Goal: Task Accomplishment & Management: Use online tool/utility

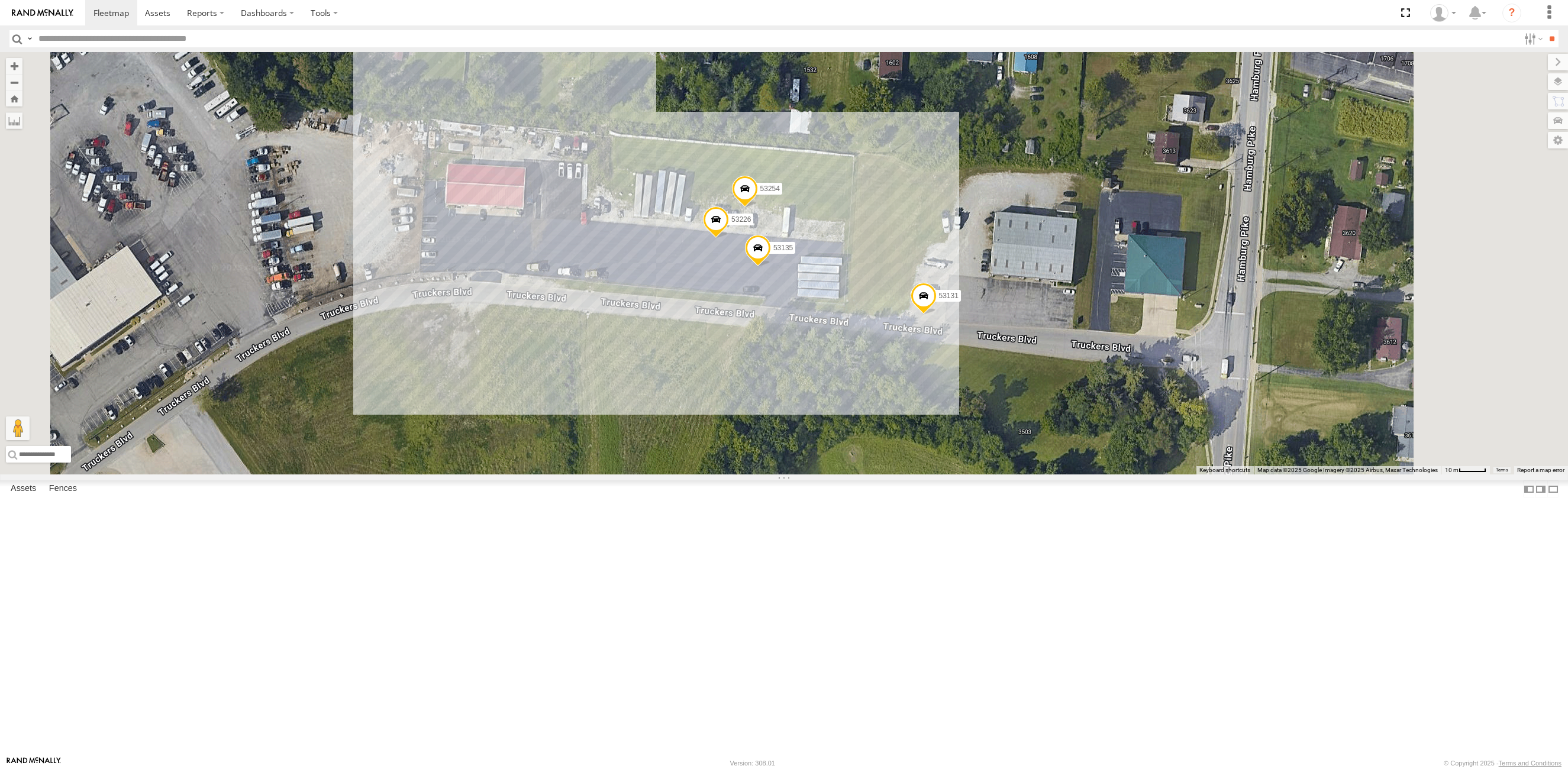
select select "**********"
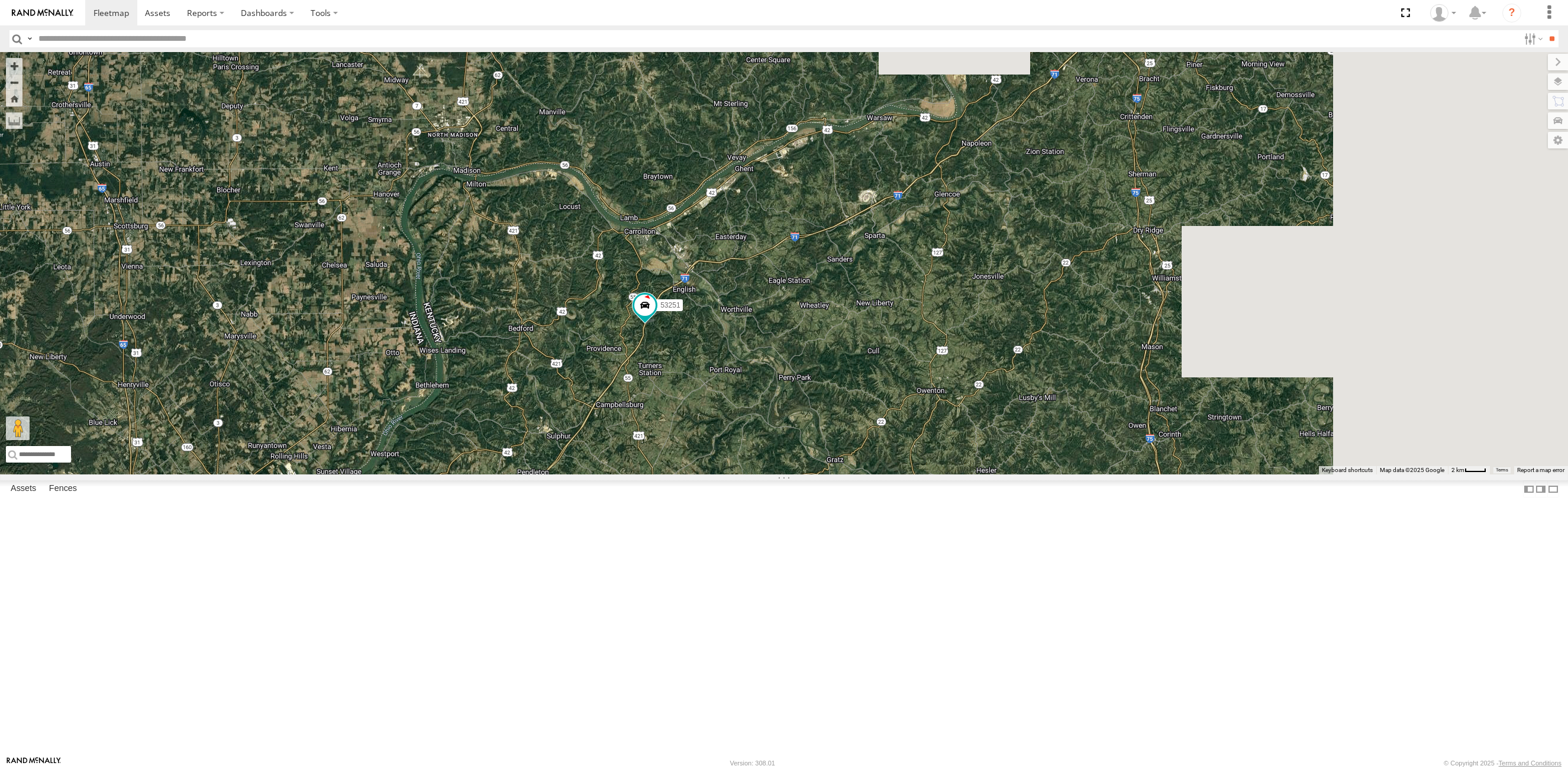
drag, startPoint x: 1165, startPoint y: 404, endPoint x: 886, endPoint y: 634, distance: 361.6
click at [675, 769] on html at bounding box center [784, 384] width 1568 height 769
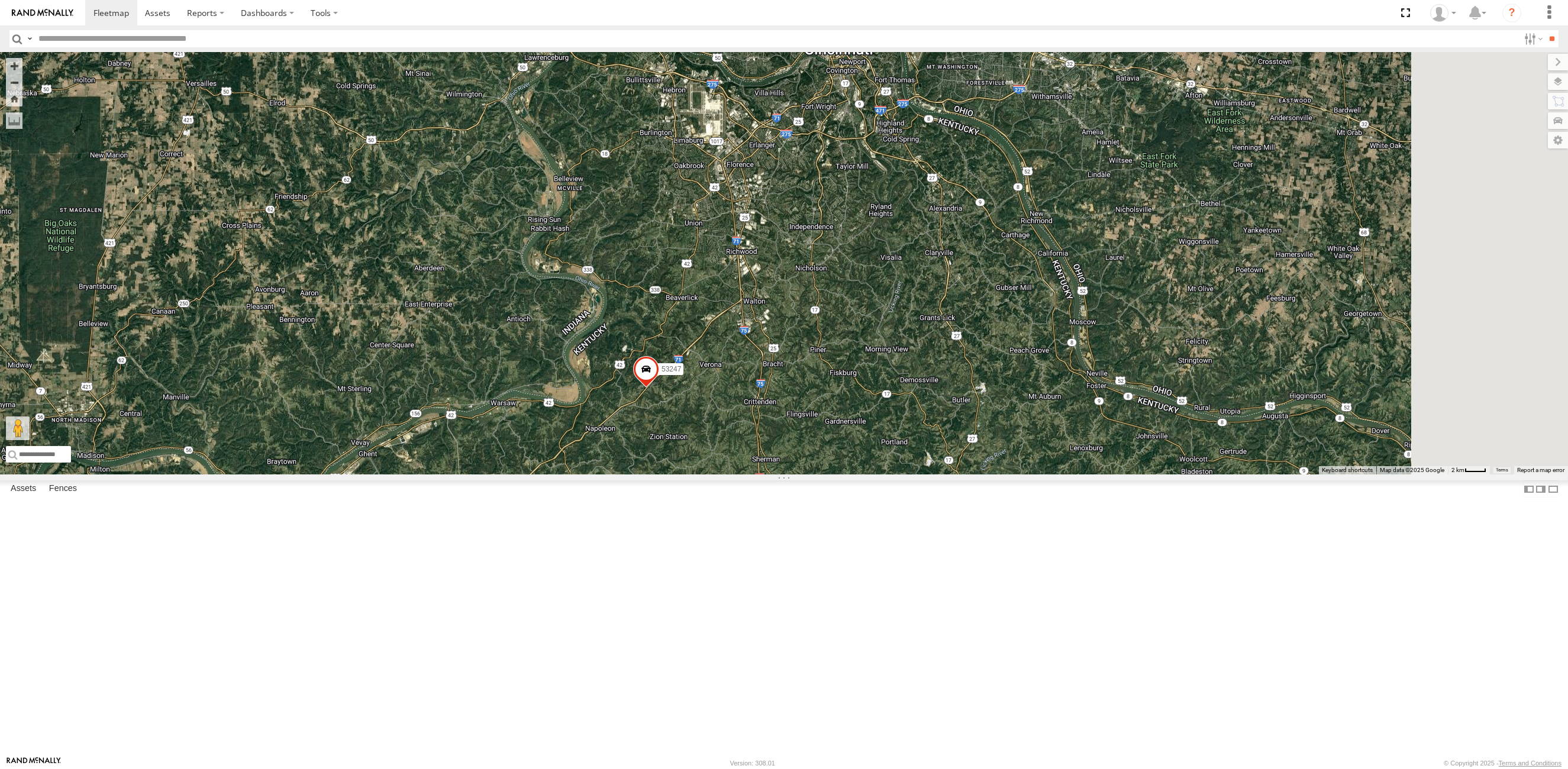
drag, startPoint x: 1030, startPoint y: 380, endPoint x: 622, endPoint y: 709, distance: 524.1
click at [622, 475] on div "53249 4 53251 3 53247" at bounding box center [784, 263] width 1568 height 423
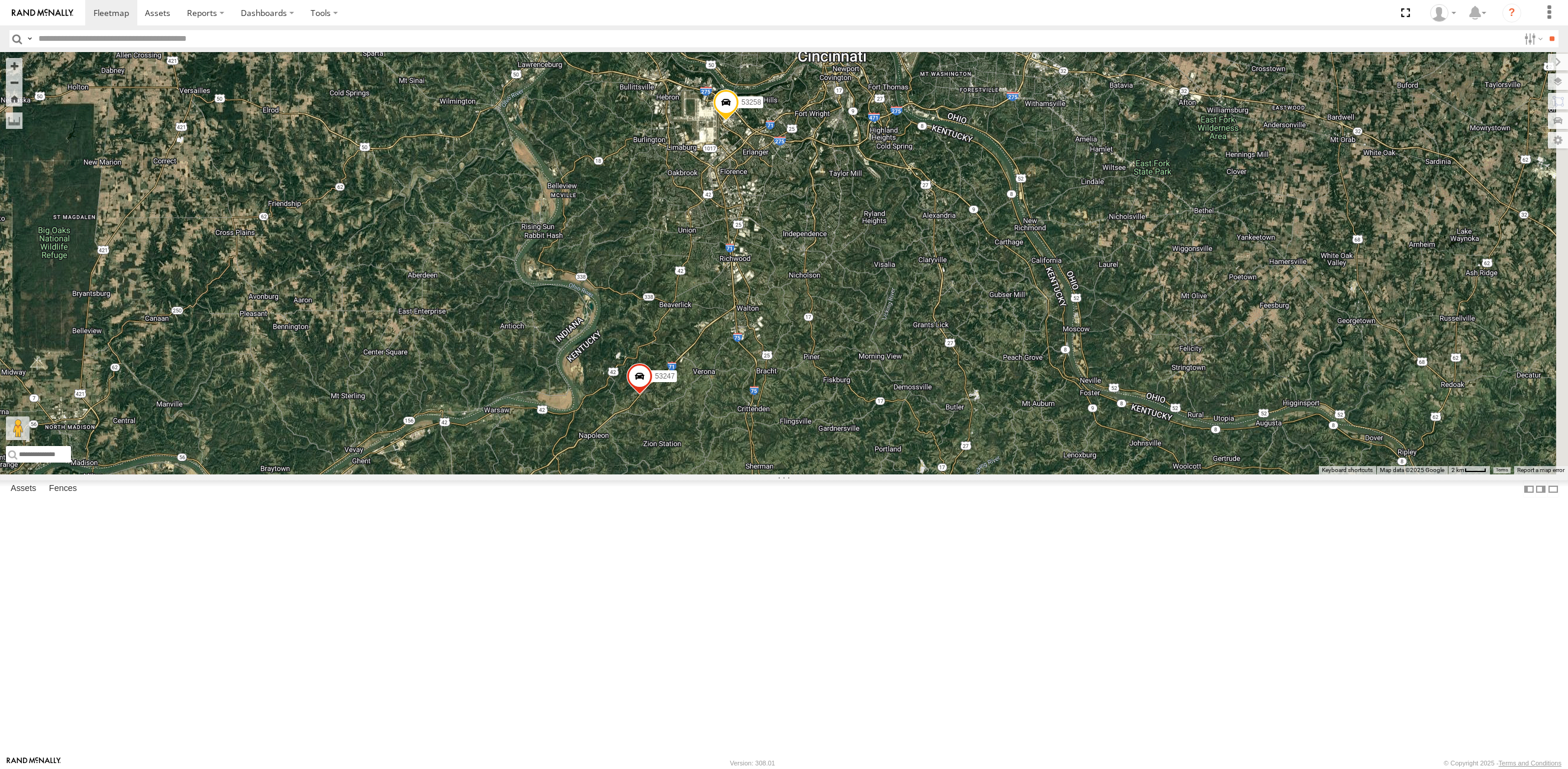
click at [912, 423] on div "53249 4 53251 3 53247 53258" at bounding box center [784, 263] width 1568 height 423
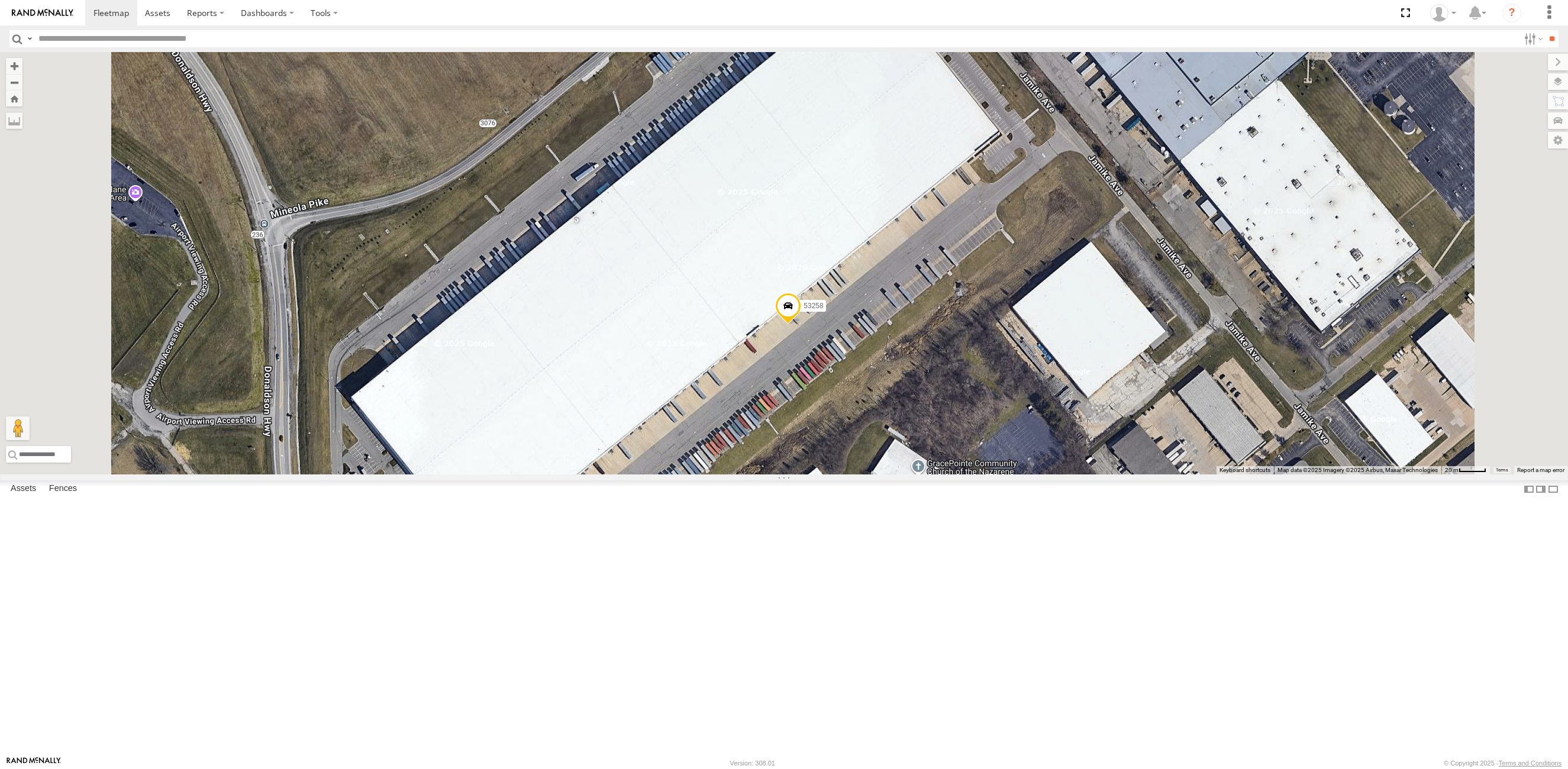
drag, startPoint x: 809, startPoint y: 543, endPoint x: 825, endPoint y: 454, distance: 90.4
click at [825, 454] on div "53249 53251 53247 53258" at bounding box center [784, 263] width 1568 height 423
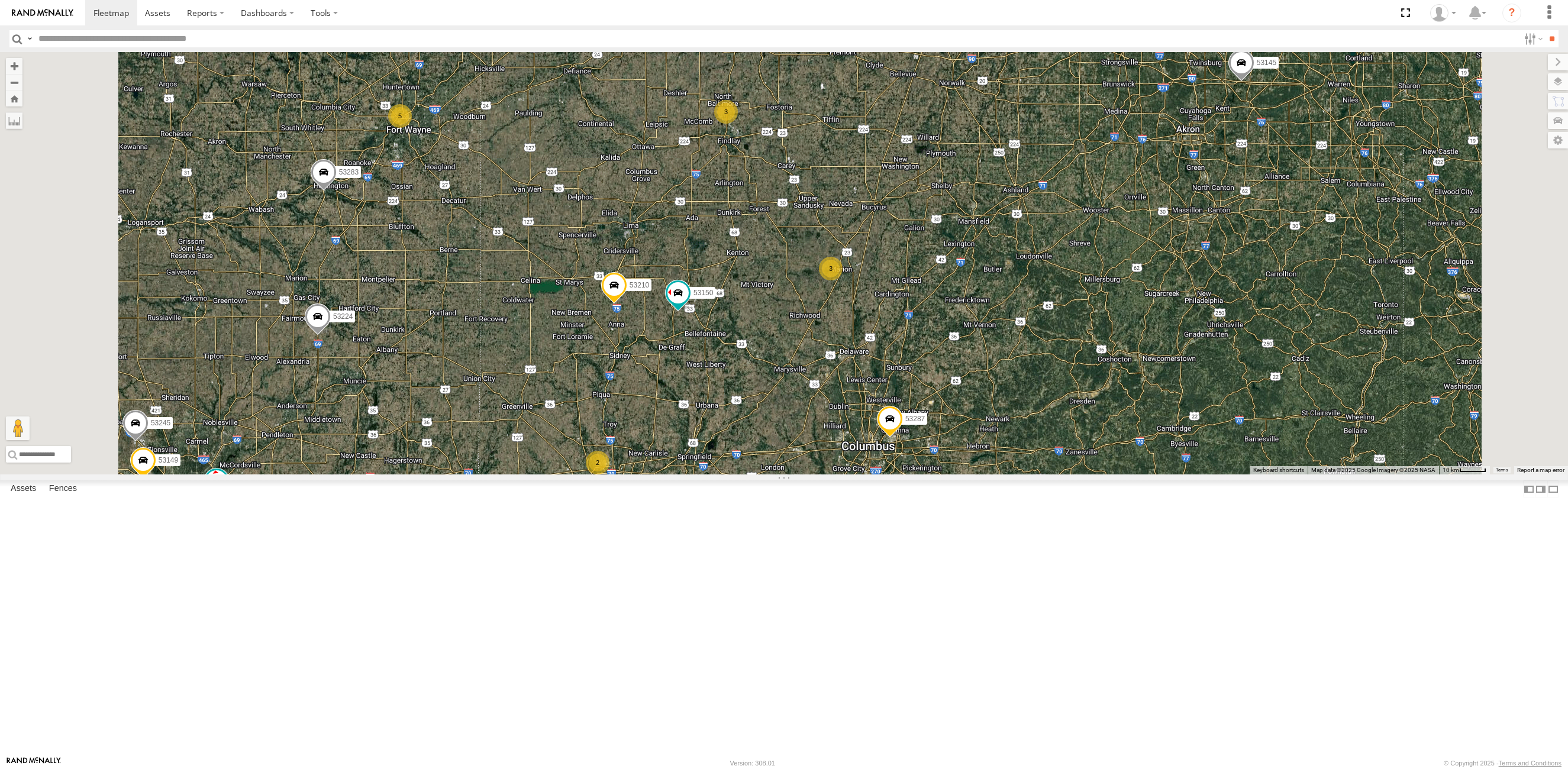
drag, startPoint x: 785, startPoint y: 564, endPoint x: 800, endPoint y: 516, distance: 50.3
click at [800, 475] on div "53216 53251 53287 53103 53272 53285 53143 53145 53231 53221 53224 53283 53252 5…" at bounding box center [784, 263] width 1568 height 423
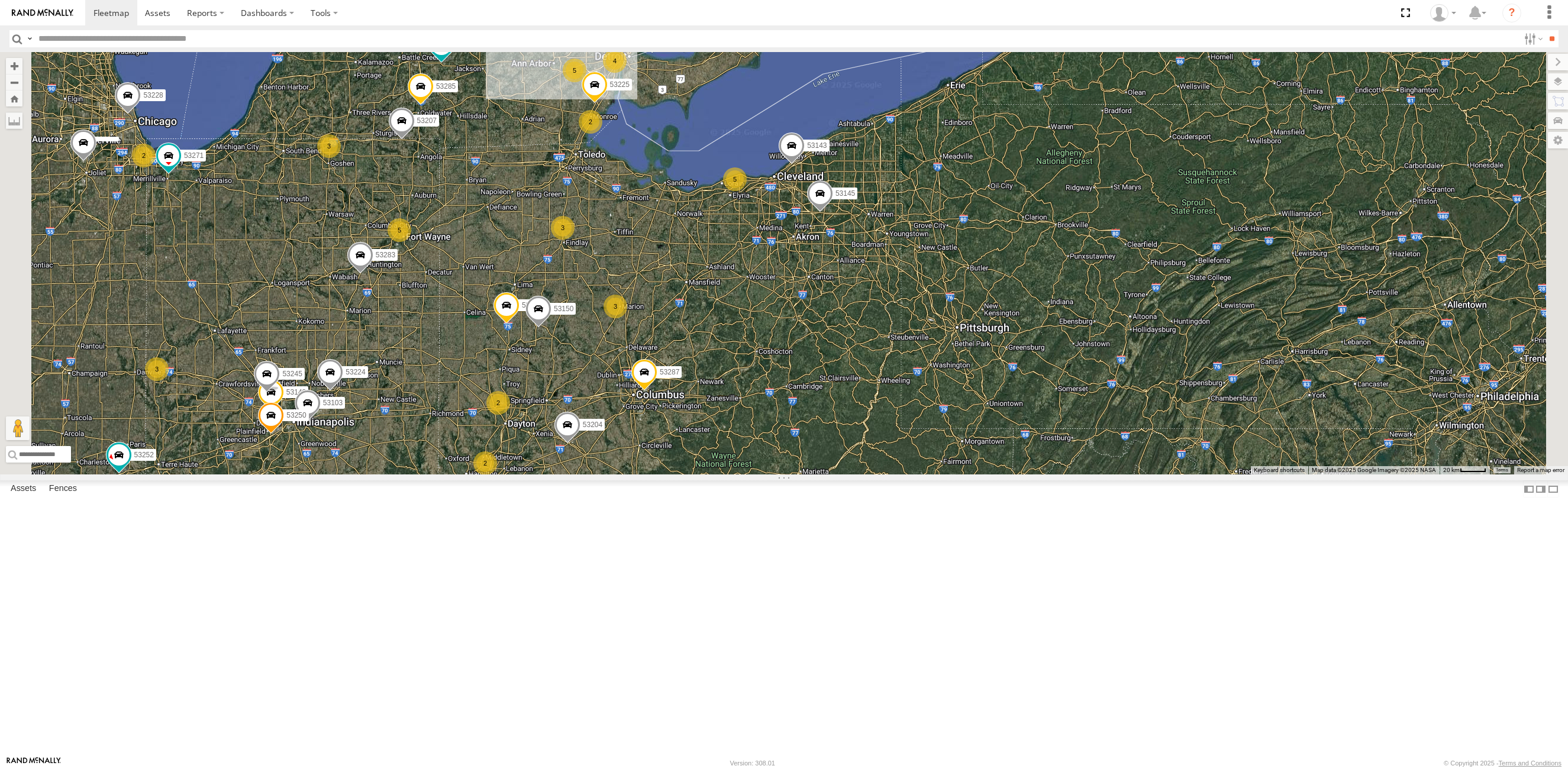
drag, startPoint x: 723, startPoint y: 260, endPoint x: 665, endPoint y: 322, distance: 84.9
click at [665, 322] on div "53149 53204 53287 53210 53103 53143 53207 53250 53145 53150 53224 53283 30 4 5 …" at bounding box center [784, 263] width 1568 height 423
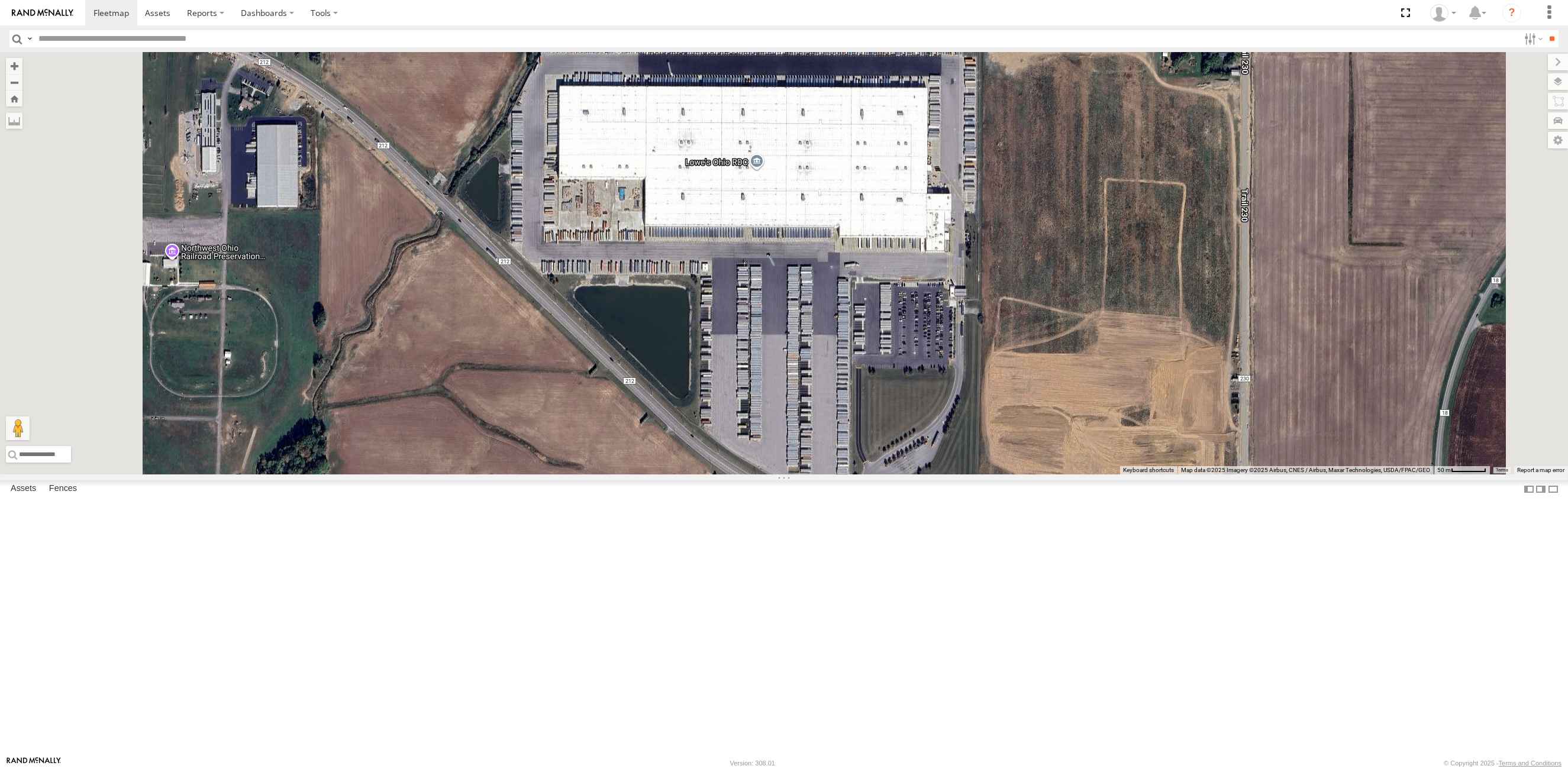
drag, startPoint x: 688, startPoint y: 243, endPoint x: 761, endPoint y: 211, distance: 79.7
click at [739, 268] on div "53149 53204 53287 53210 53103 53143 53207 53250 53145 53150 53224 53283 53271 5…" at bounding box center [784, 263] width 1568 height 423
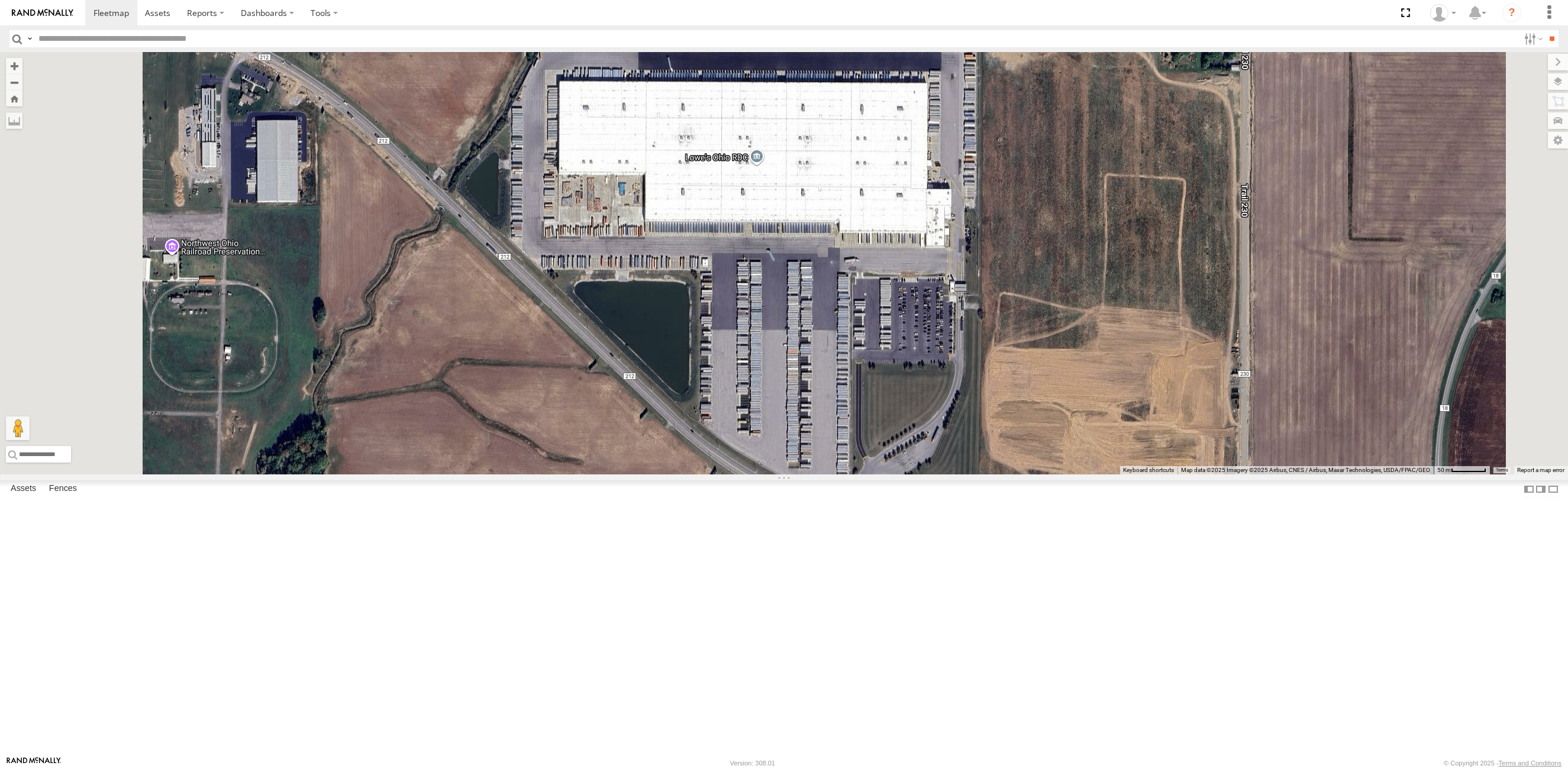
click at [632, 50] on span at bounding box center [618, 34] width 26 height 32
click at [635, 37] on label at bounding box center [623, 32] width 23 height 8
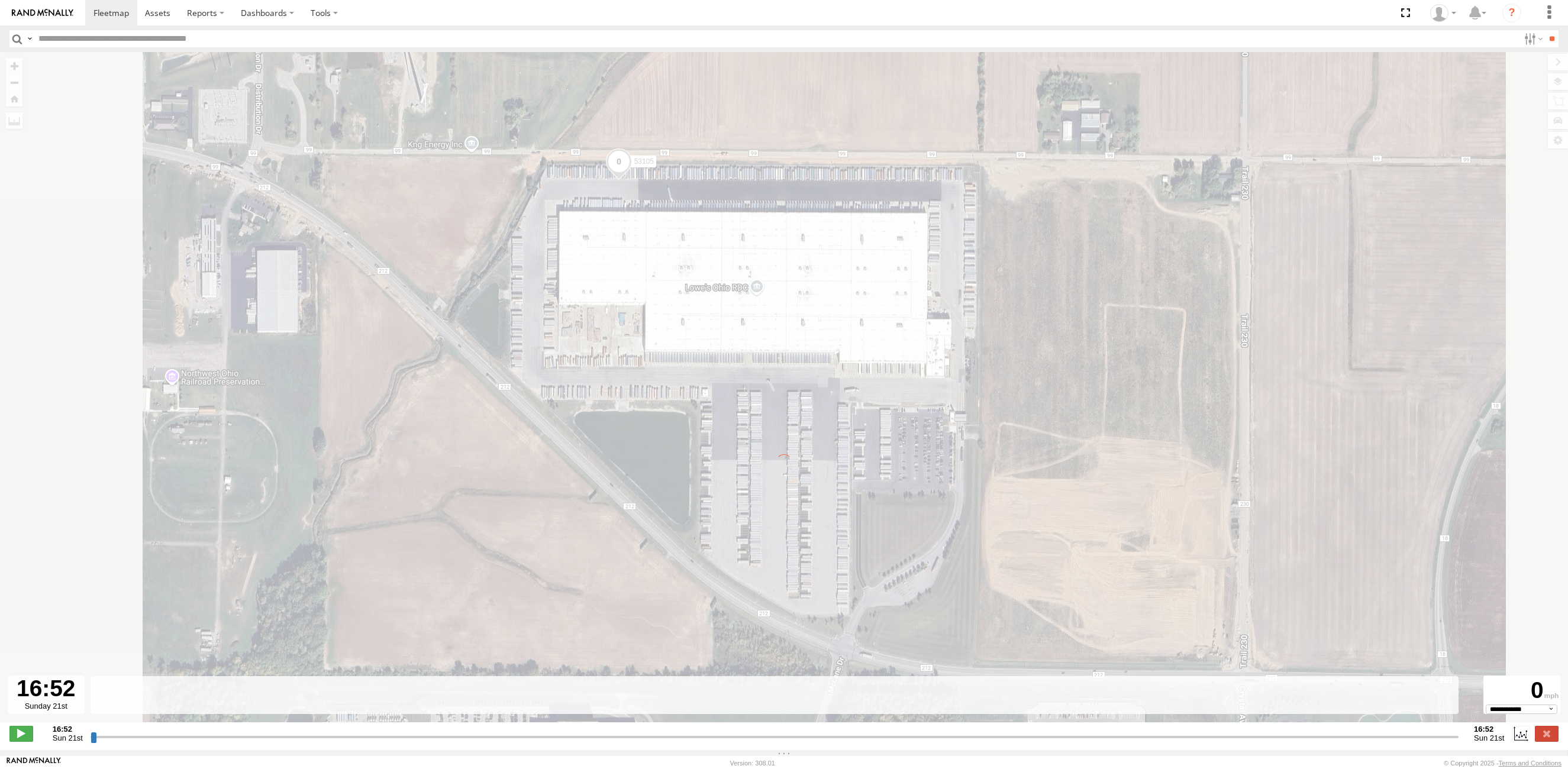
type input "**********"
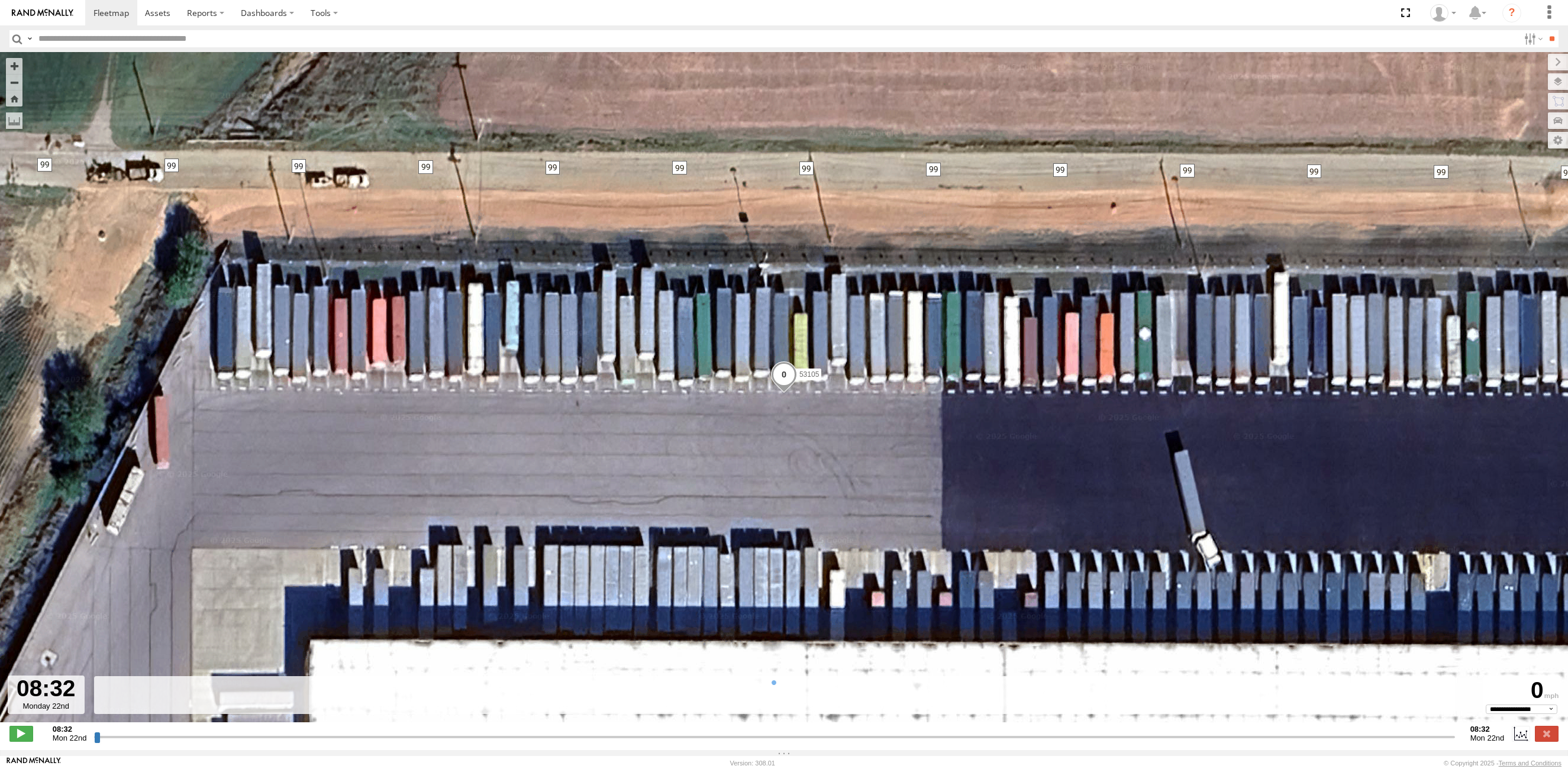
click at [18, 35] on input "button" at bounding box center [18, 39] width 16 height 18
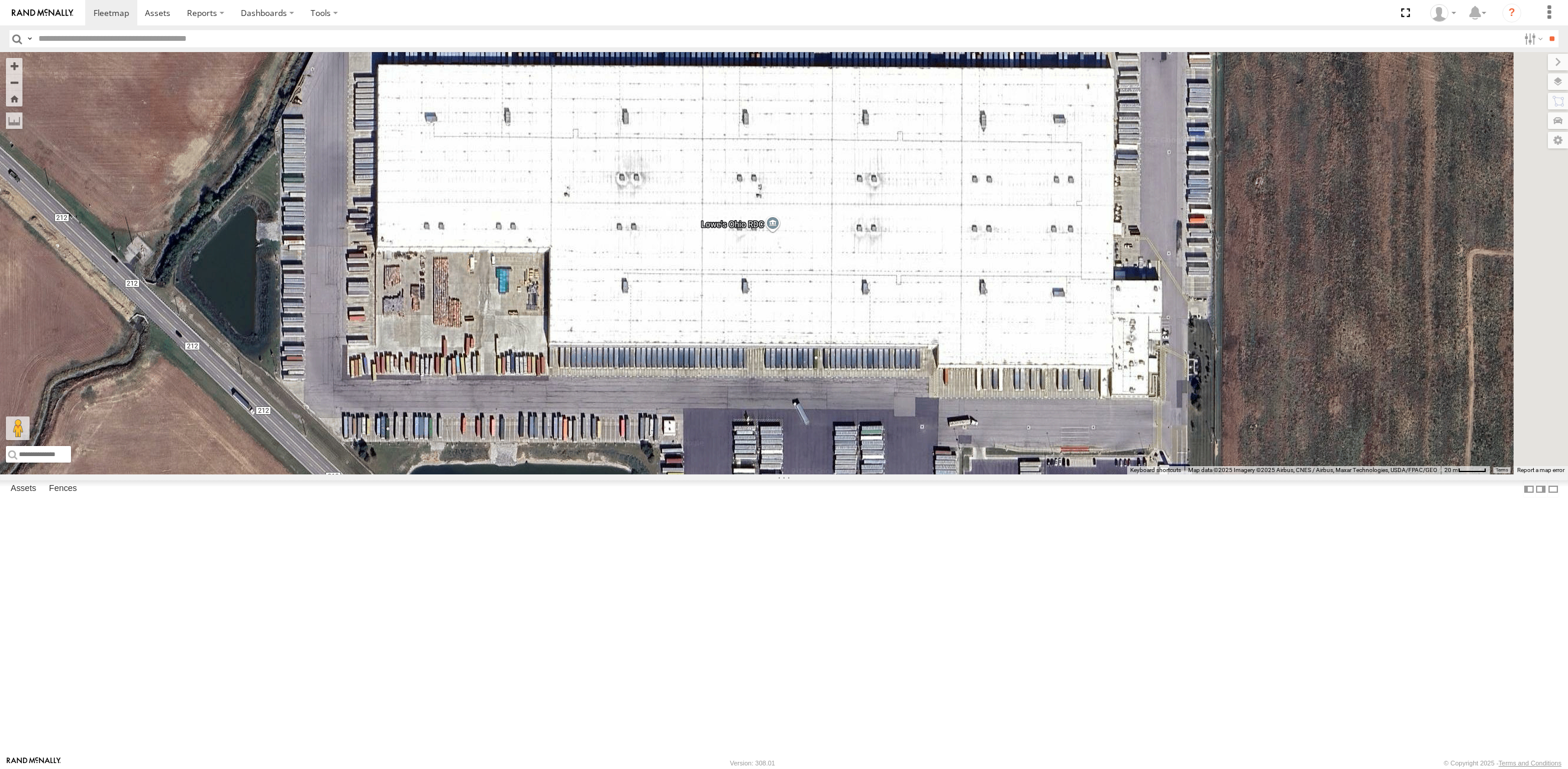
drag, startPoint x: 873, startPoint y: 244, endPoint x: 839, endPoint y: 294, distance: 60.5
click at [839, 294] on div "53105" at bounding box center [784, 263] width 1568 height 423
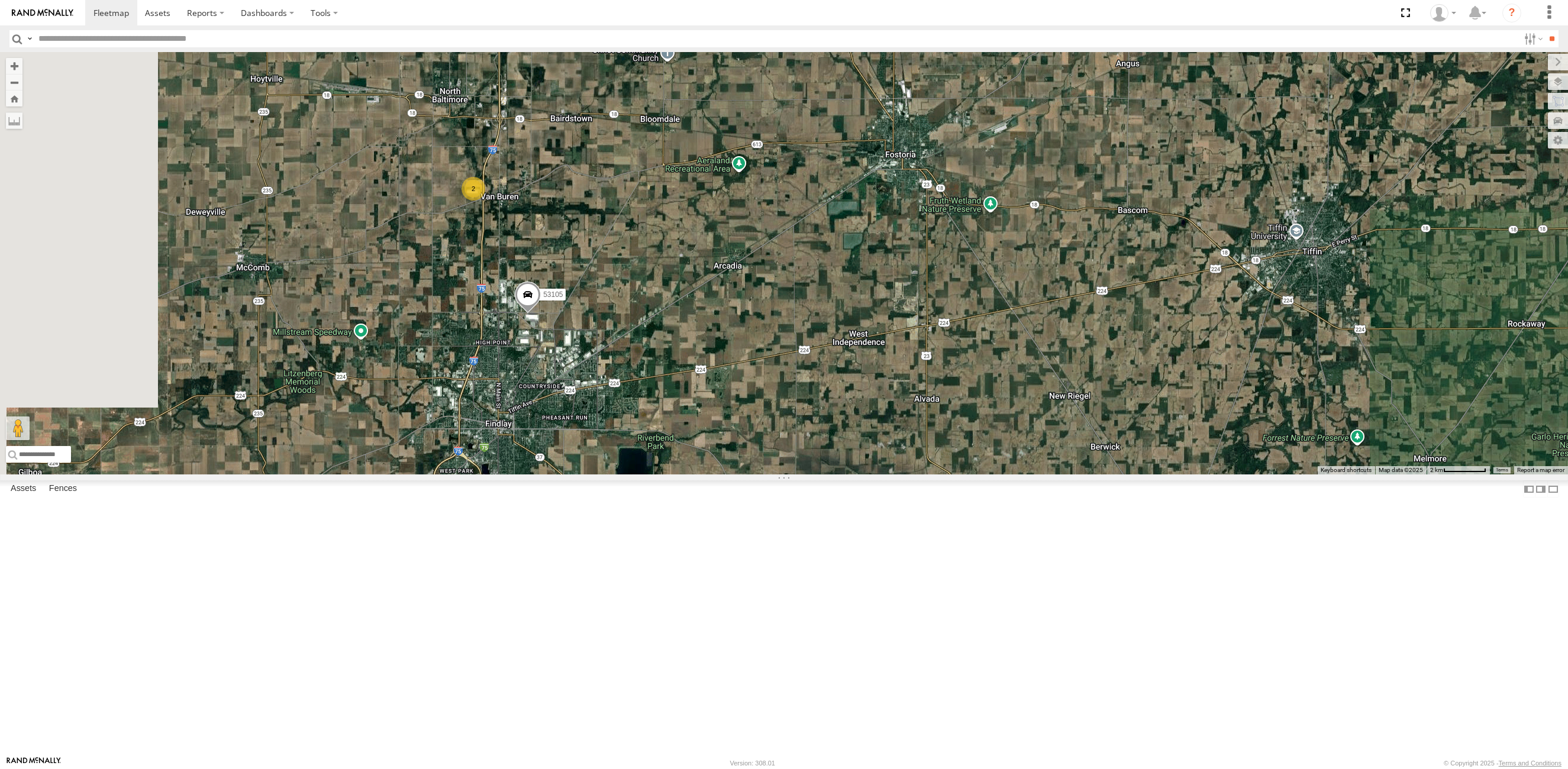
drag, startPoint x: 472, startPoint y: 247, endPoint x: 591, endPoint y: 372, distance: 172.6
click at [591, 372] on div "53105 2" at bounding box center [784, 263] width 1568 height 423
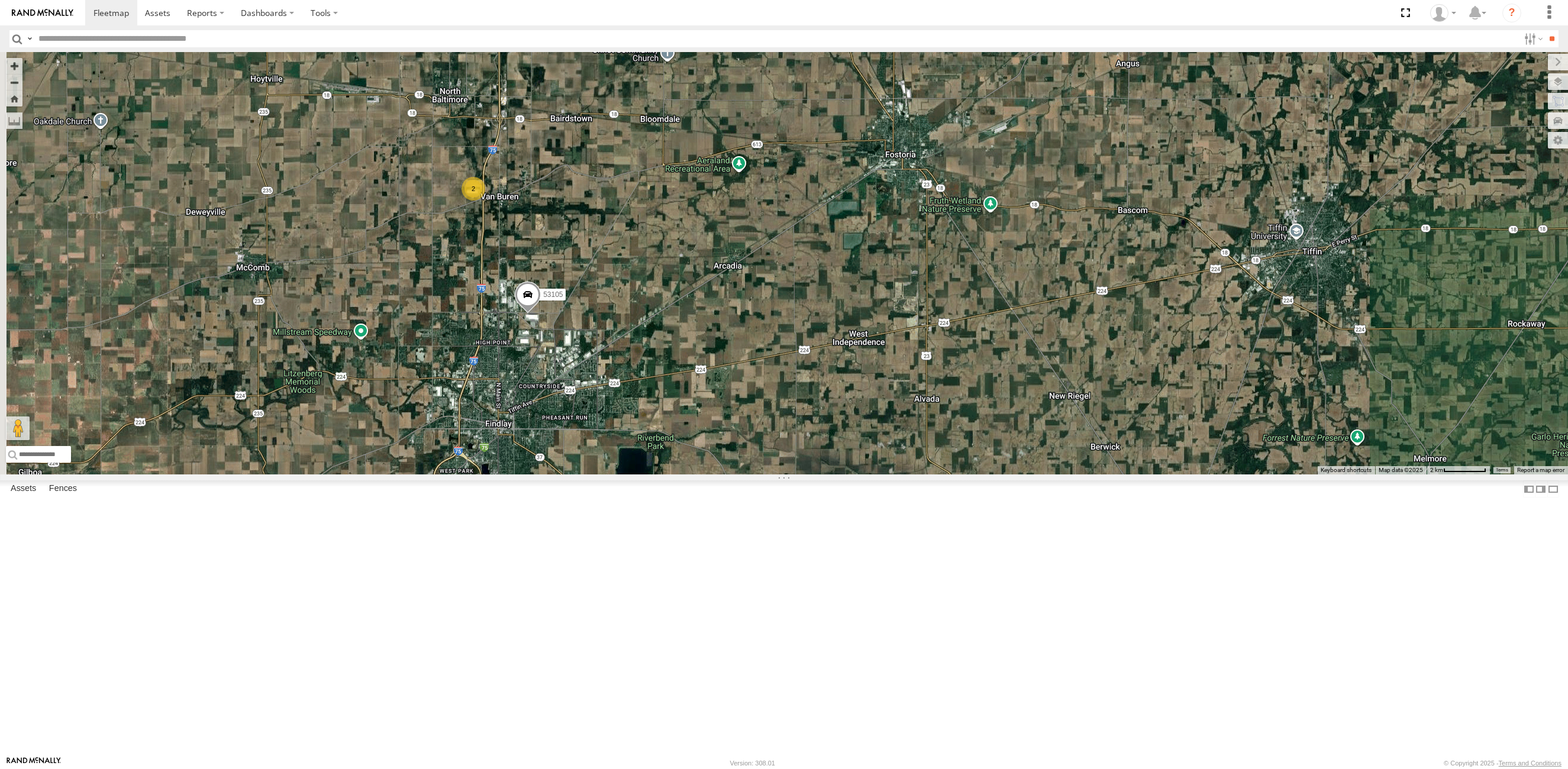
click at [64, 38] on input "text" at bounding box center [776, 39] width 1485 height 18
type input "*****"
click at [1545, 30] on input "**" at bounding box center [1551, 39] width 14 height 18
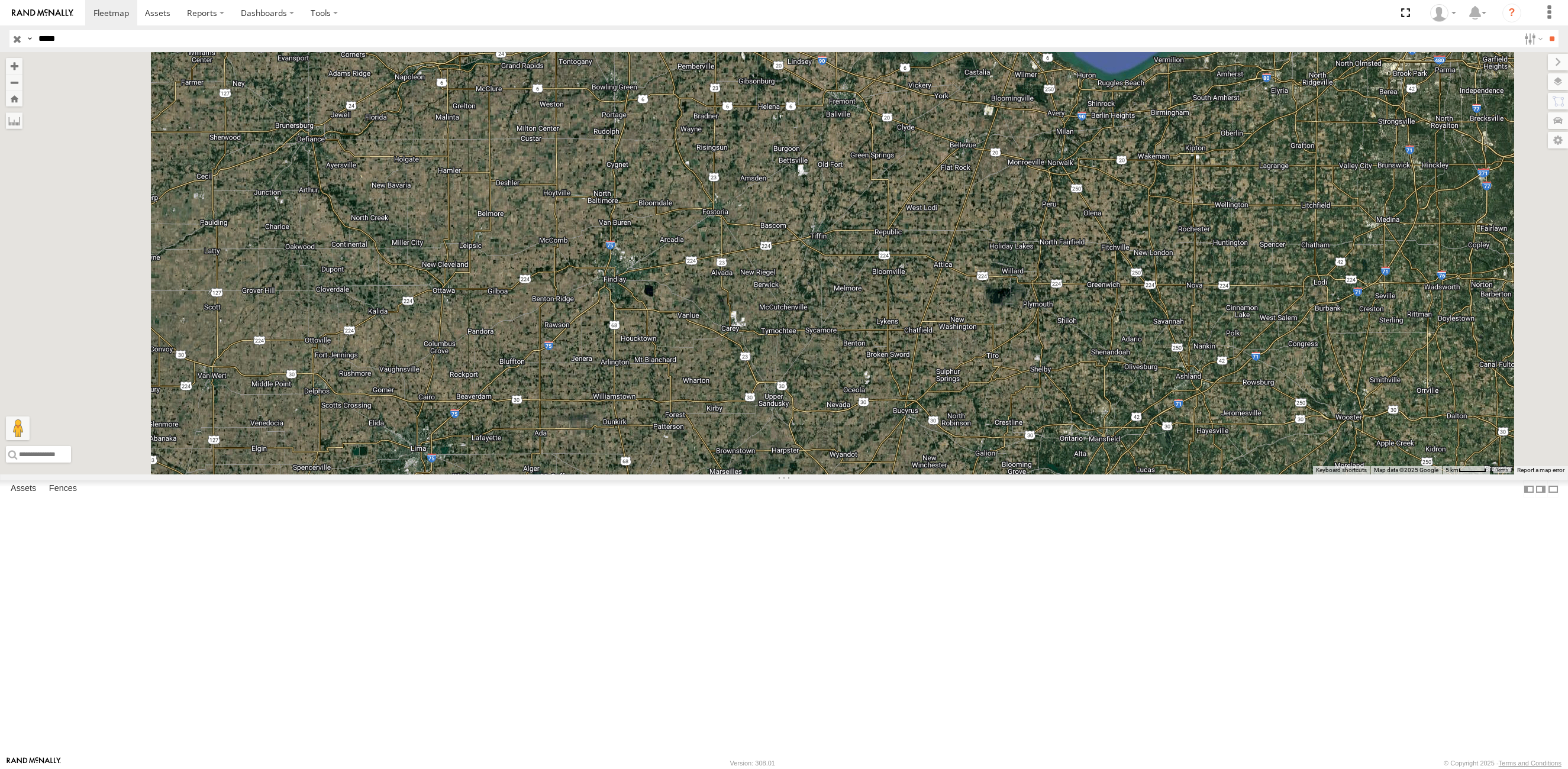
click at [0, 0] on div "53215" at bounding box center [0, 0] width 0 height 0
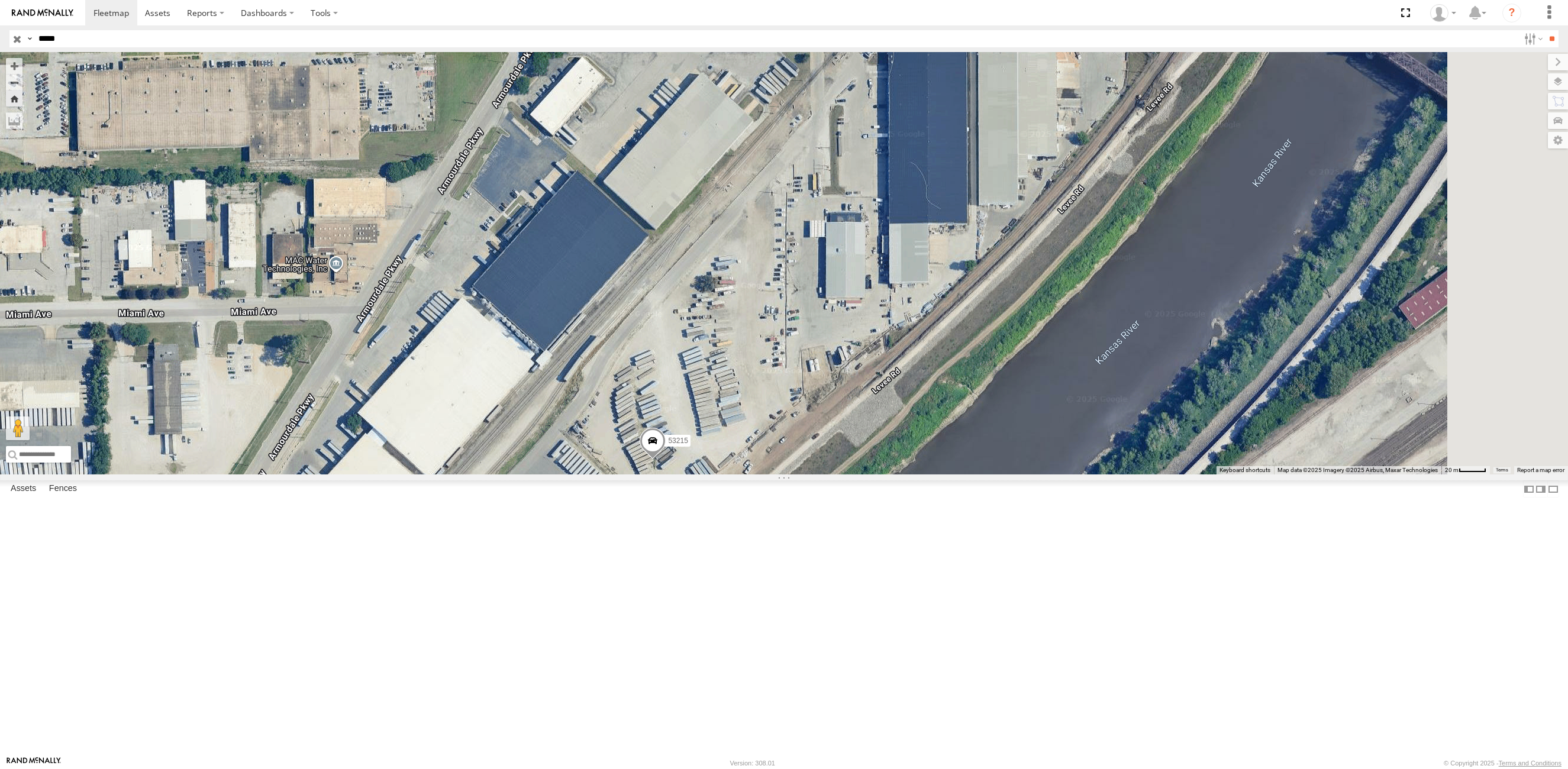
drag, startPoint x: 661, startPoint y: 551, endPoint x: 625, endPoint y: 578, distance: 45.0
click at [625, 475] on div "53215" at bounding box center [784, 263] width 1568 height 423
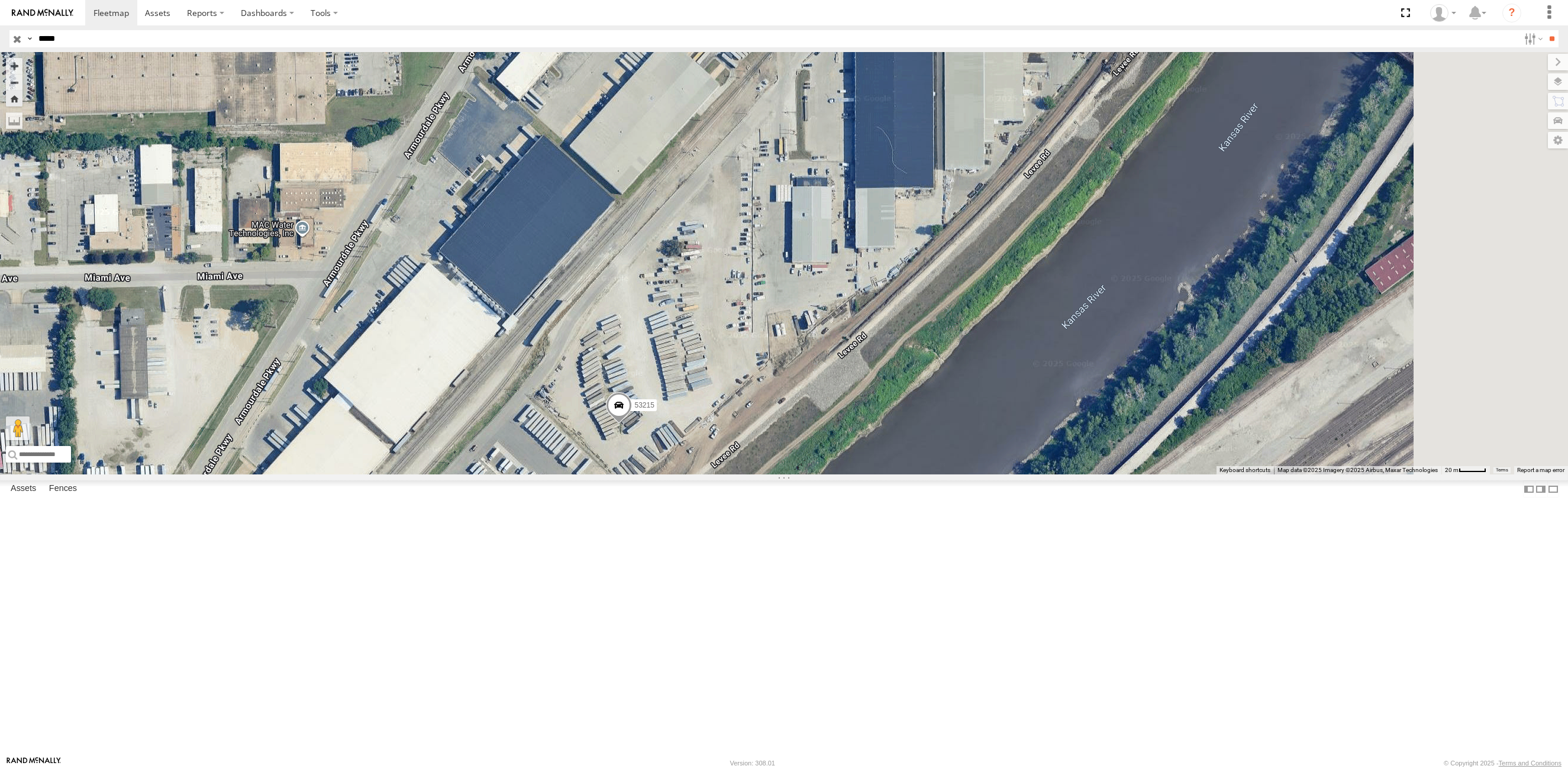
drag, startPoint x: 605, startPoint y: 565, endPoint x: 564, endPoint y: 523, distance: 58.7
click at [564, 475] on div "53215" at bounding box center [784, 263] width 1568 height 423
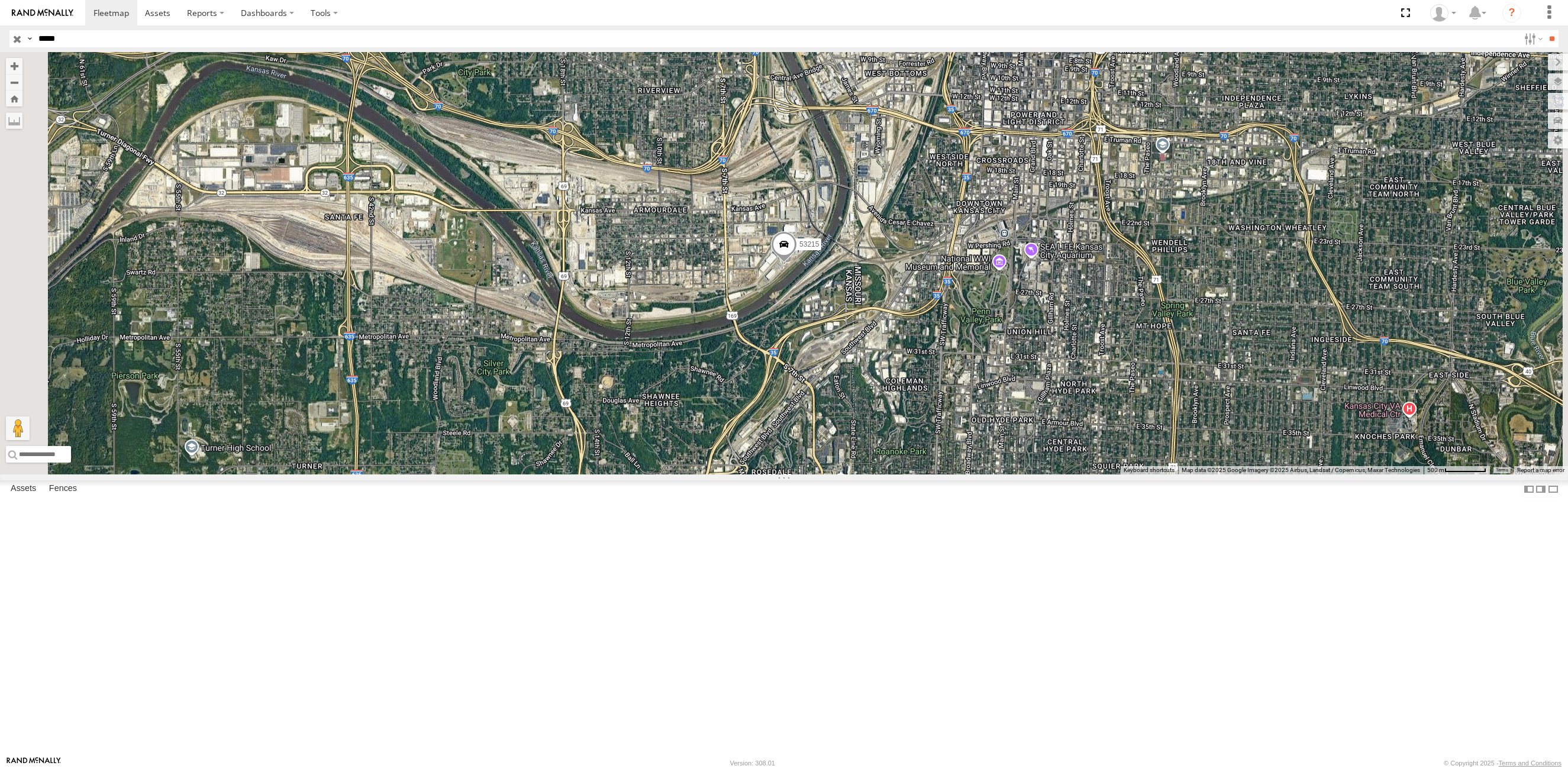
click at [16, 37] on input "button" at bounding box center [18, 39] width 16 height 18
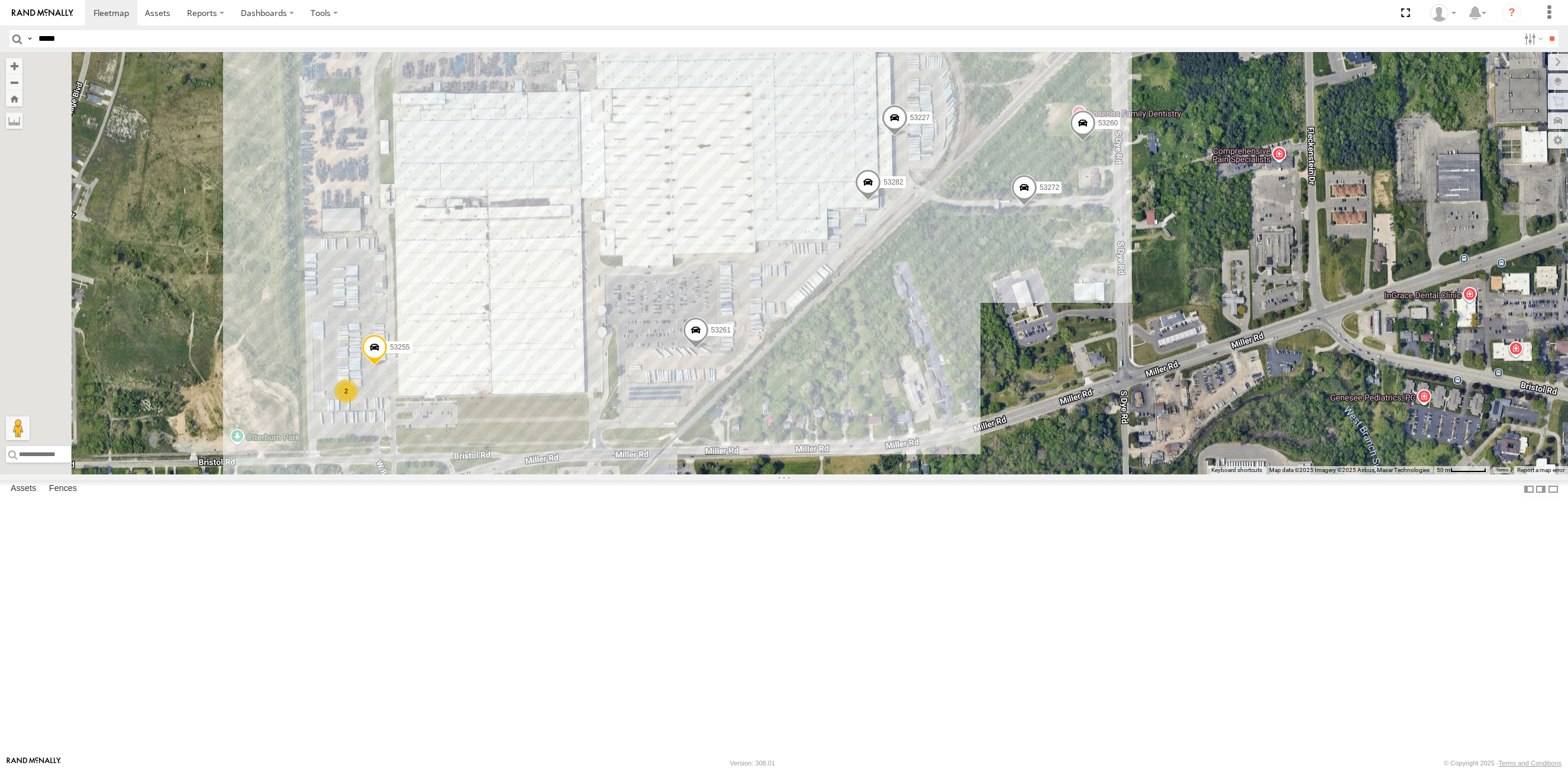
drag, startPoint x: 830, startPoint y: 261, endPoint x: 859, endPoint y: 306, distance: 53.5
click at [859, 306] on div "53271 53231 53257 53283 53252 53228 53214 53272 53260 53261 53277 53227 53282 5…" at bounding box center [784, 263] width 1568 height 423
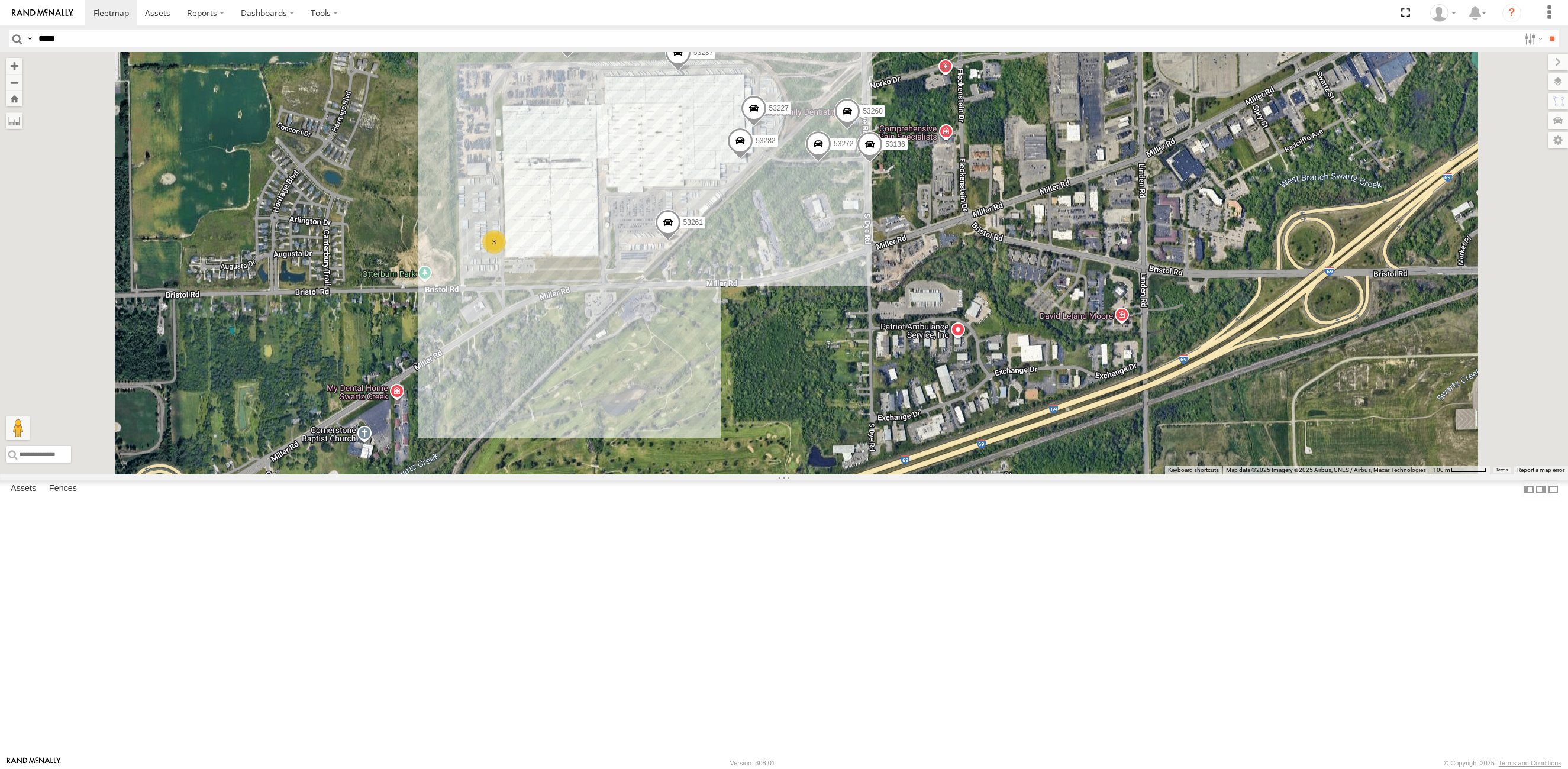
drag, startPoint x: 738, startPoint y: 348, endPoint x: 726, endPoint y: 308, distance: 41.8
click at [726, 308] on div "53272 53237 53260 53261 53277 53227 53282 53136 3" at bounding box center [784, 263] width 1568 height 423
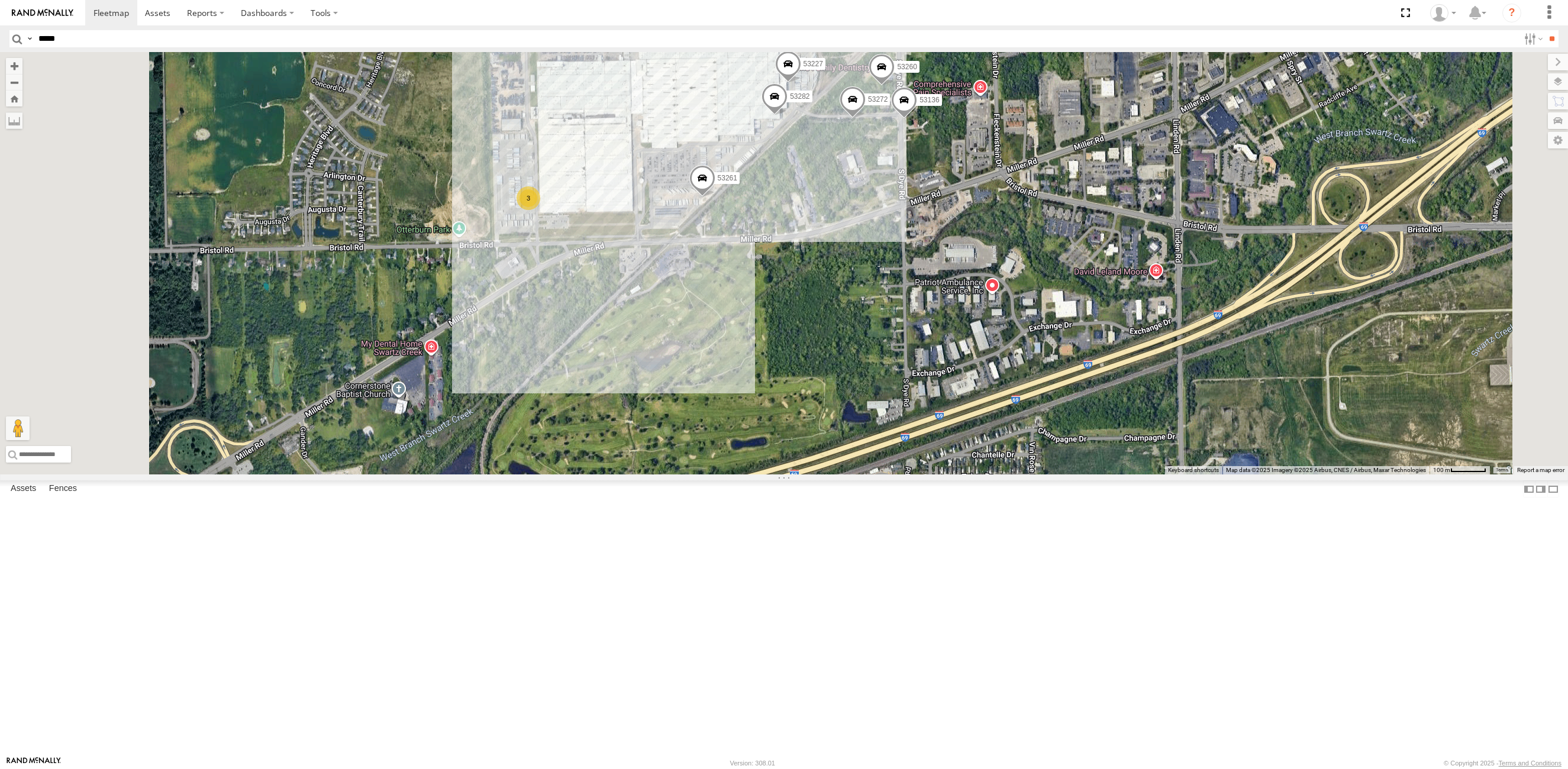
drag, startPoint x: 743, startPoint y: 217, endPoint x: 738, endPoint y: 239, distance: 22.6
click at [738, 239] on div "53272 53237 53260 53261 53277 53227 53282 53136 3" at bounding box center [784, 263] width 1568 height 423
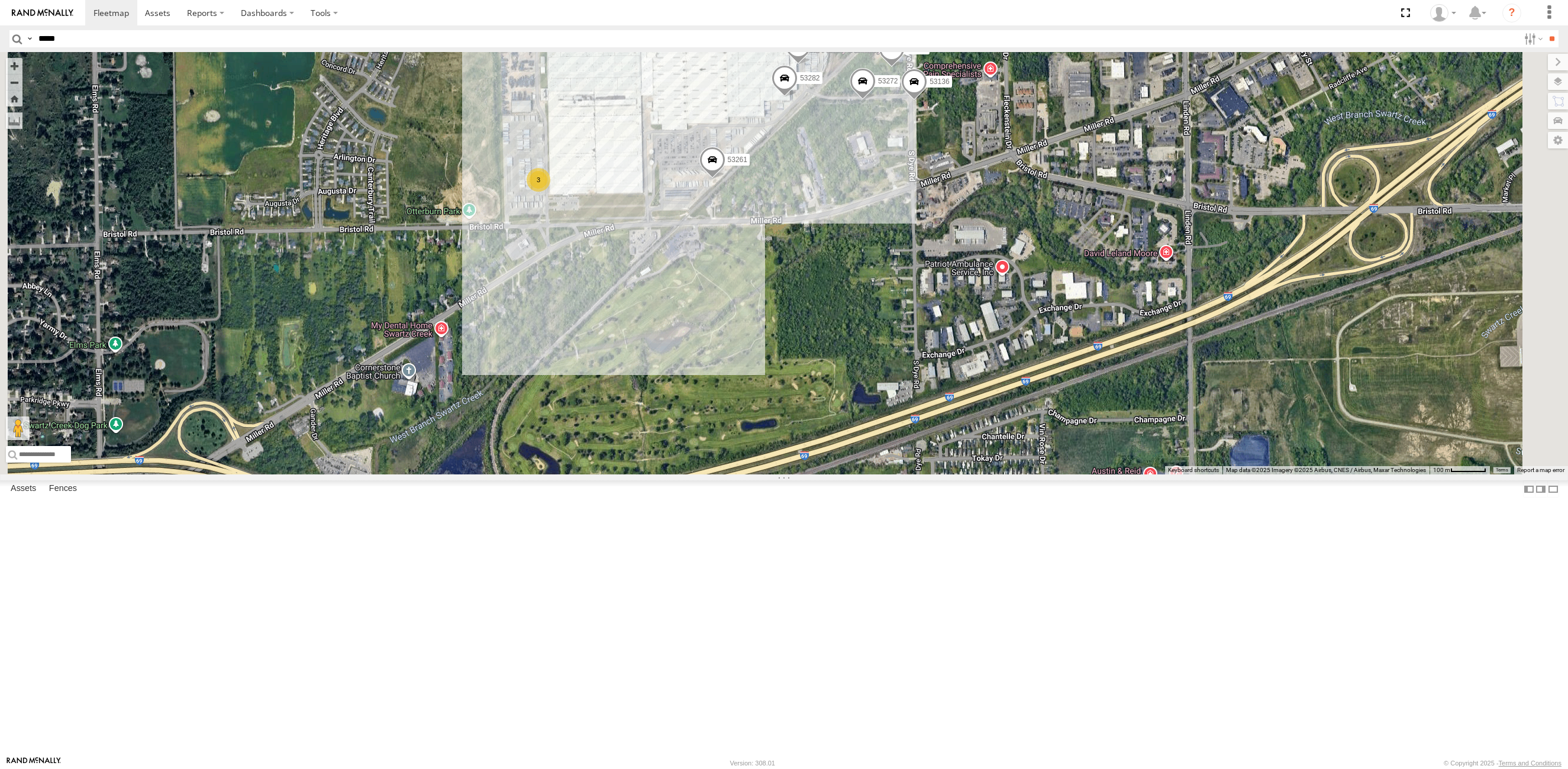
drag, startPoint x: 830, startPoint y: 209, endPoint x: 816, endPoint y: 225, distance: 21.3
click at [816, 225] on div "53272 53237 53260 53261 53277 53227 53282 53136 3" at bounding box center [784, 263] width 1568 height 423
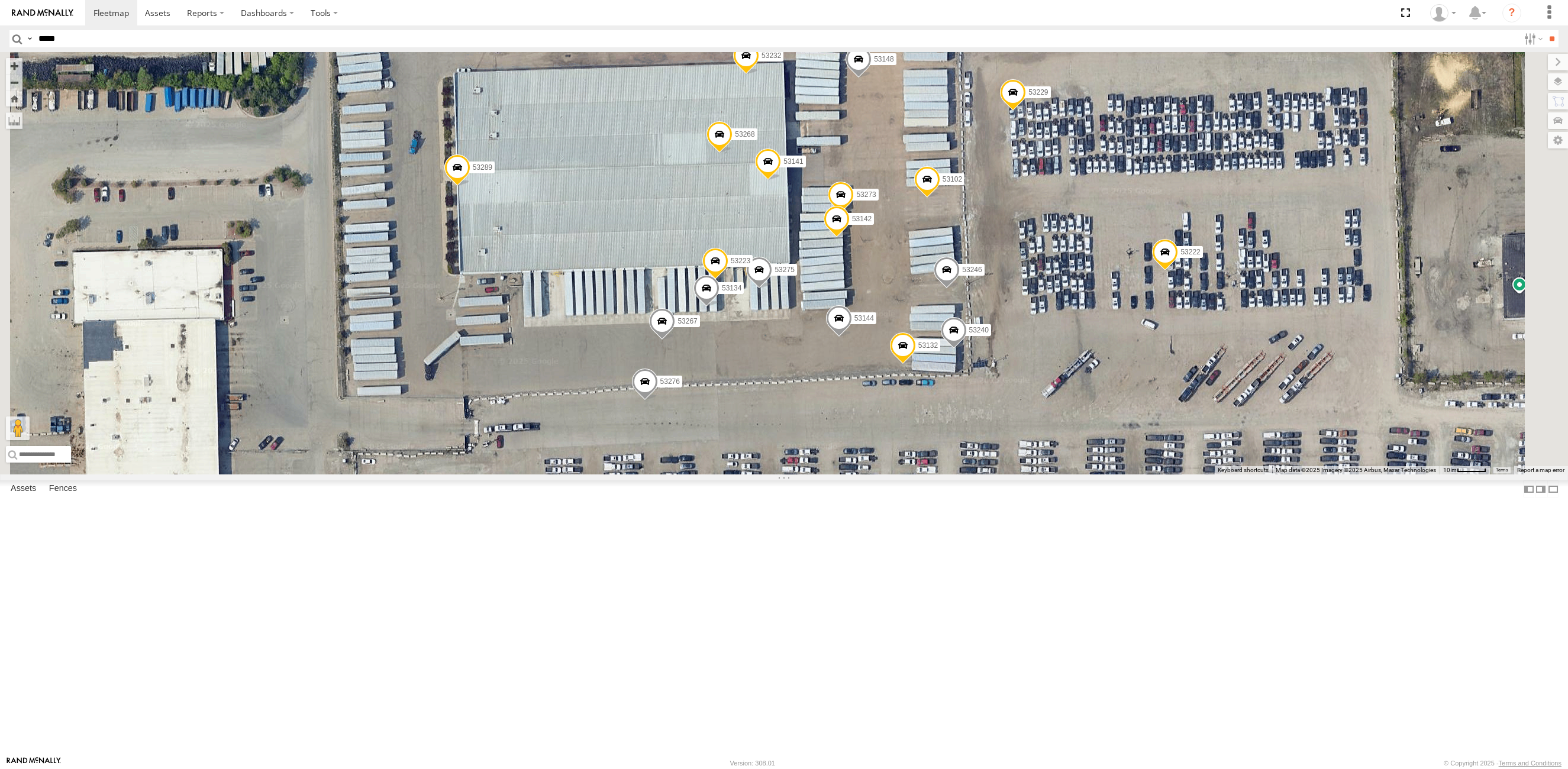
drag, startPoint x: 977, startPoint y: 424, endPoint x: 981, endPoint y: 595, distance: 171.0
click at [981, 475] on div "53261 53277 53214 53282 53229 53246 53222 53102 53289 53148 53276 53232 53275 5…" at bounding box center [784, 263] width 1568 height 423
